Goal: Navigation & Orientation: Find specific page/section

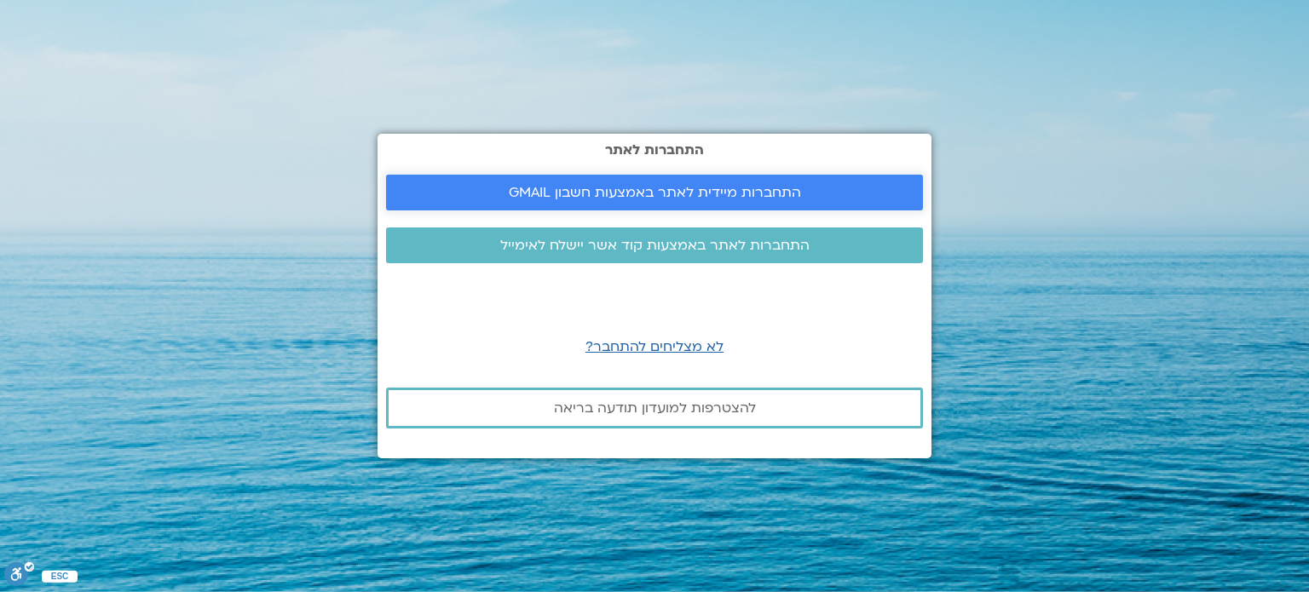
click at [637, 199] on span "התחברות מיידית לאתר באמצעות חשבון GMAIL" at bounding box center [655, 192] width 292 height 15
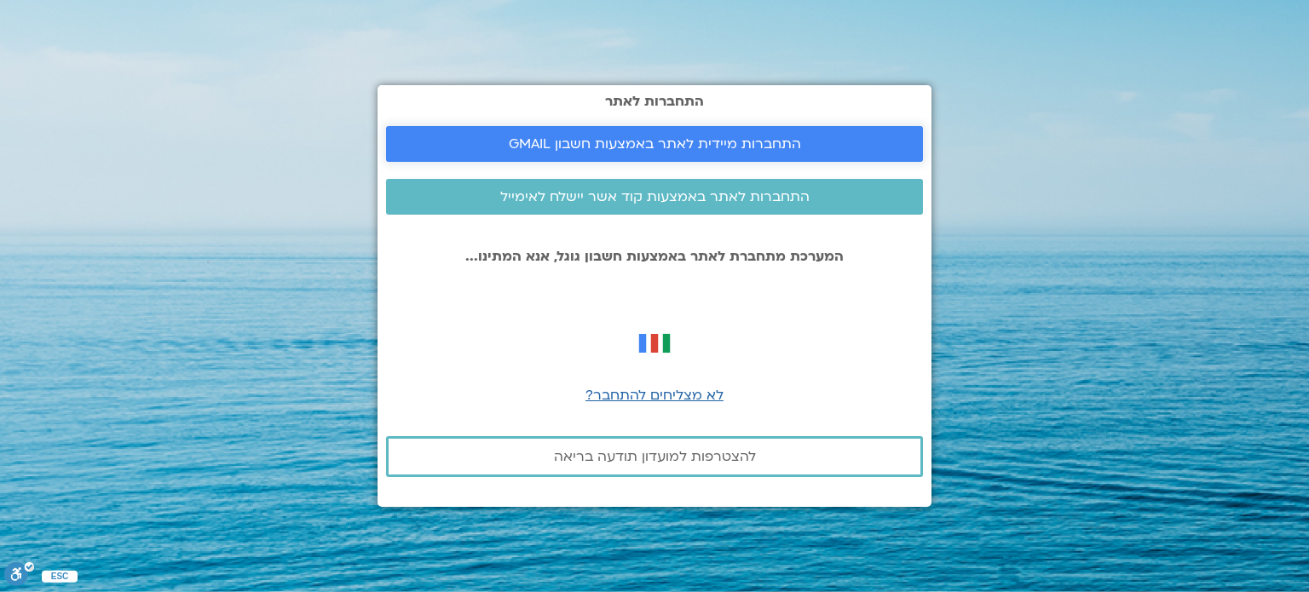
click at [611, 148] on span "התחברות מיידית לאתר באמצעות חשבון GMAIL" at bounding box center [655, 143] width 292 height 15
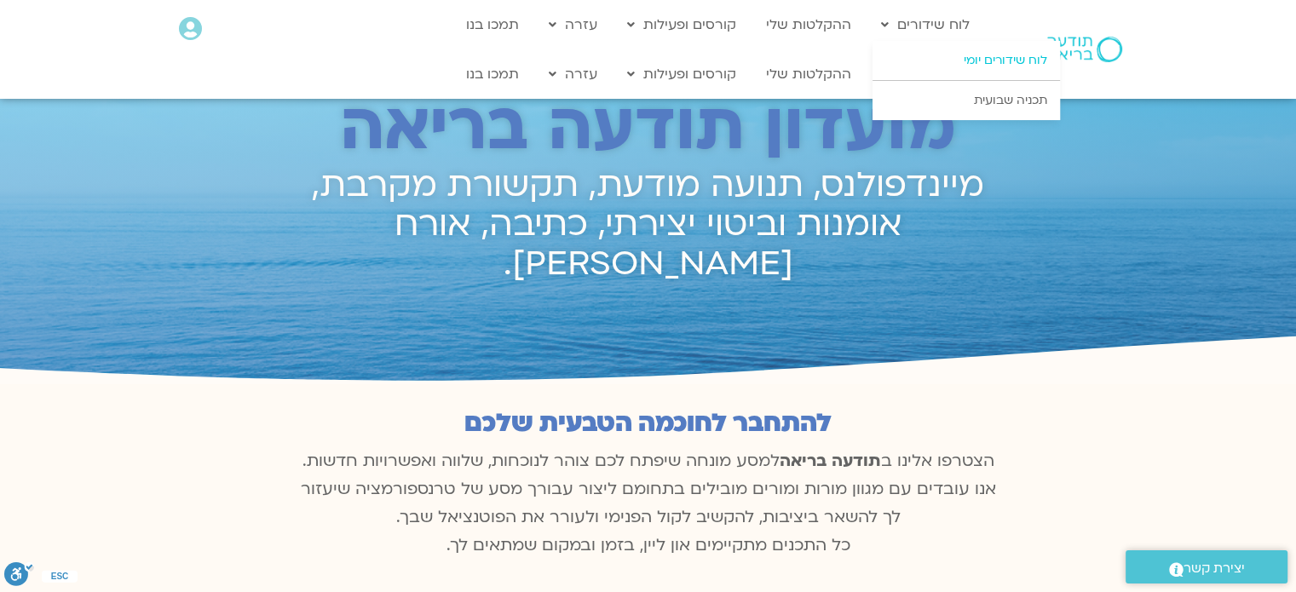
click at [933, 63] on link "לוח שידורים יומי" at bounding box center [965, 60] width 187 height 39
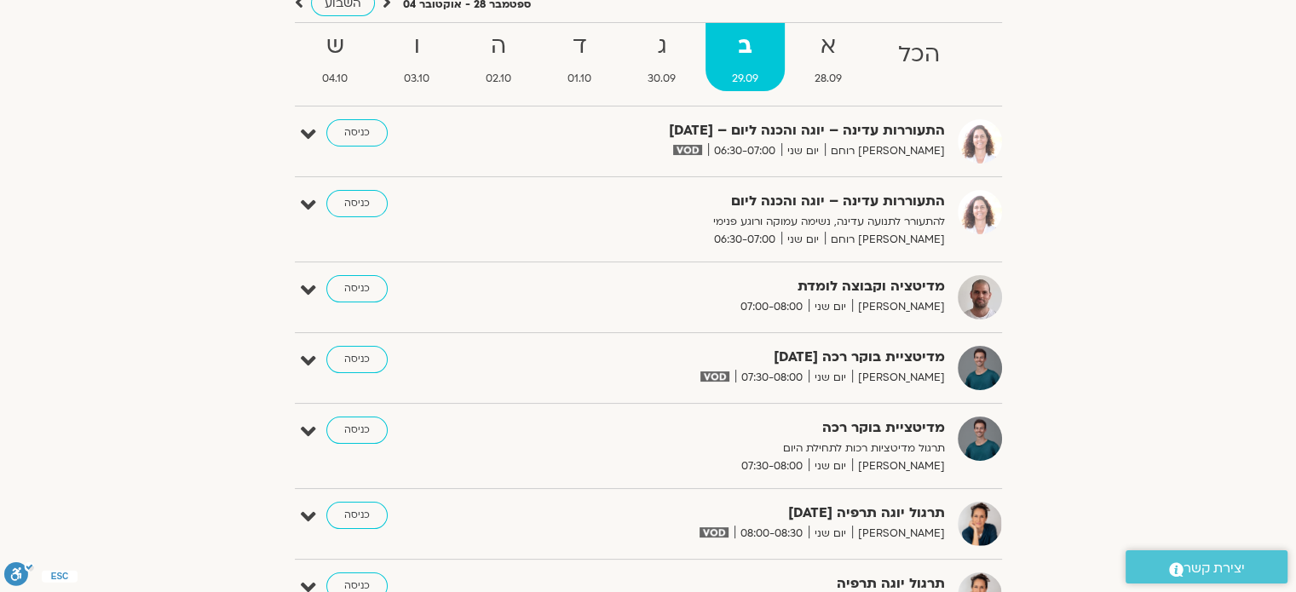
scroll to position [341, 0]
